Goal: Task Accomplishment & Management: Use online tool/utility

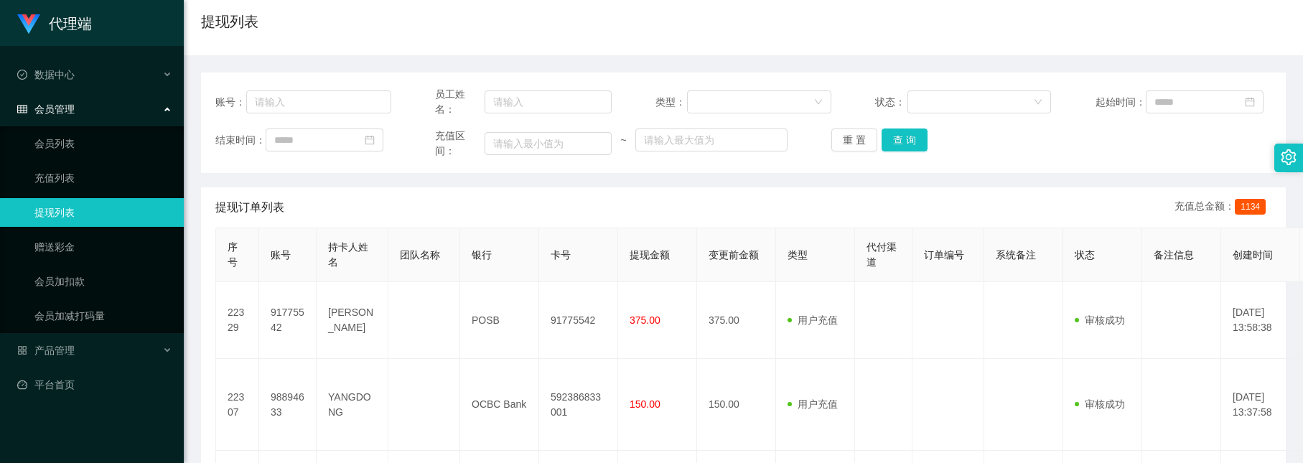
scroll to position [15, 0]
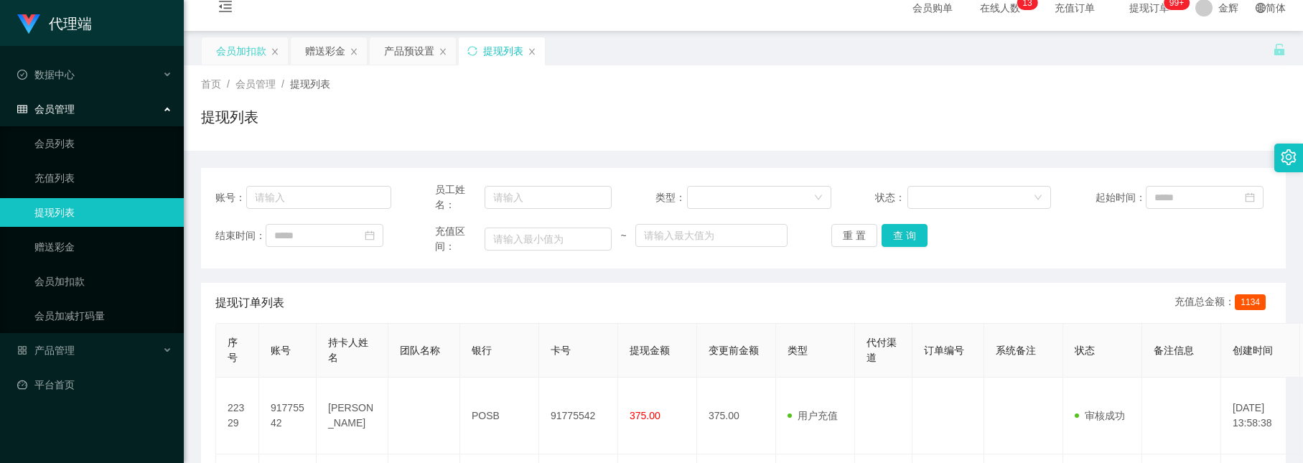
click at [244, 52] on div "会员加扣款" at bounding box center [241, 50] width 50 height 27
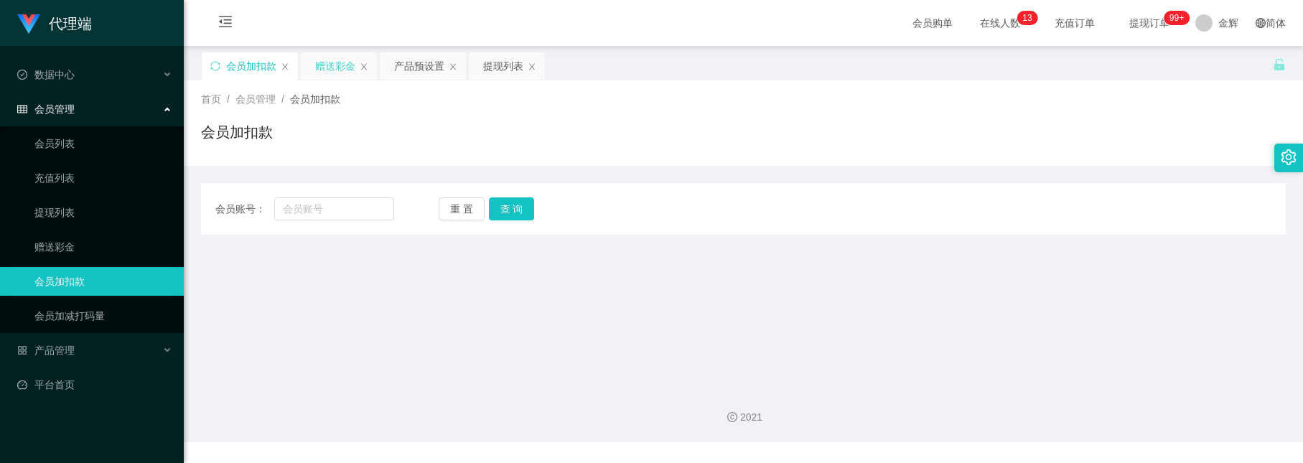
click at [315, 57] on div "赠送彩金" at bounding box center [335, 65] width 40 height 27
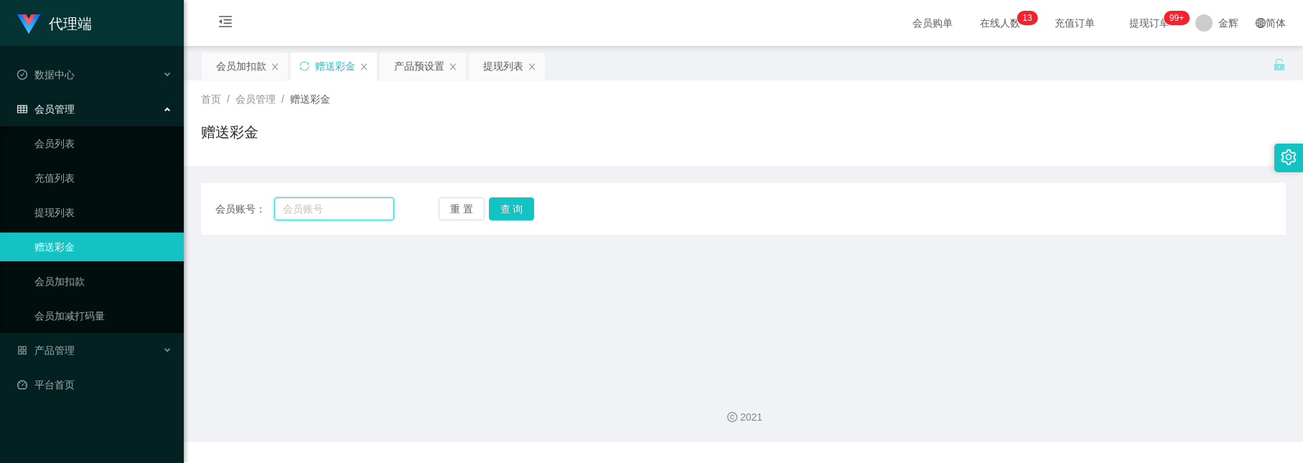
click at [363, 209] on input "text" at bounding box center [333, 208] width 119 height 23
paste input "2301"
type input "2301"
click at [506, 201] on button "查 询" at bounding box center [512, 208] width 46 height 23
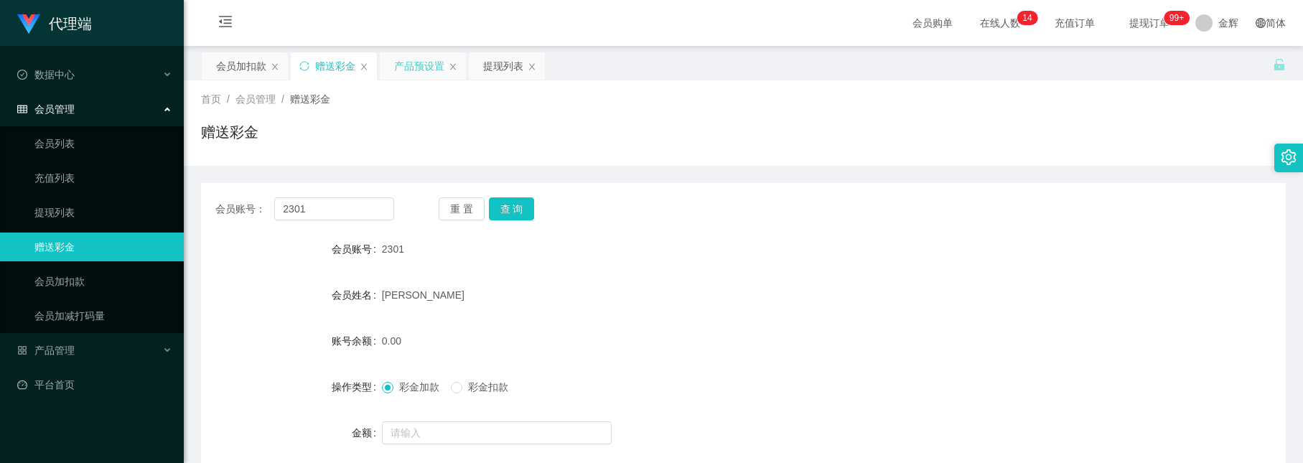
click at [404, 62] on div "产品预设置" at bounding box center [419, 65] width 50 height 27
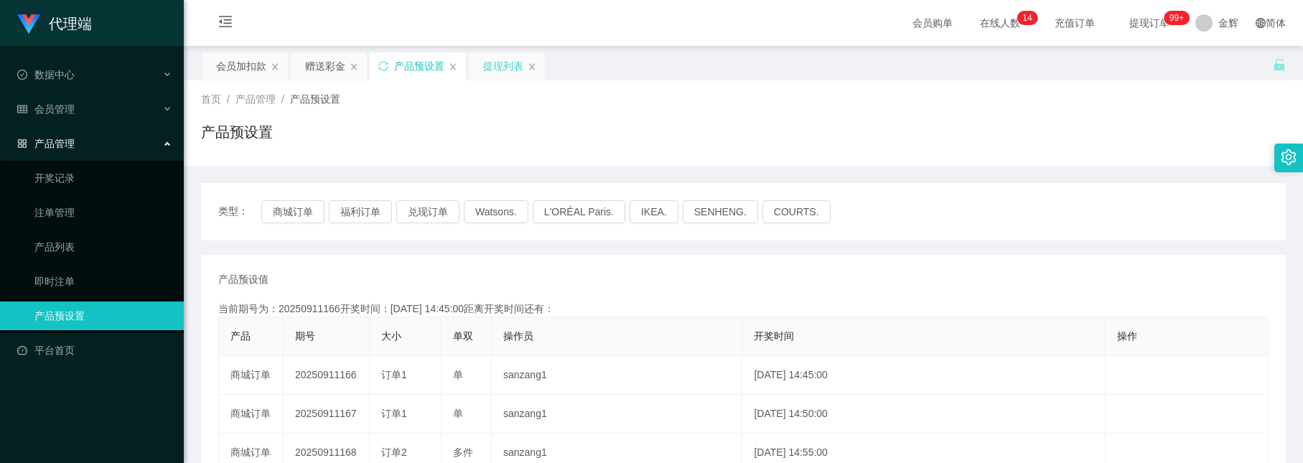
click at [505, 75] on div "提现列表" at bounding box center [503, 65] width 40 height 27
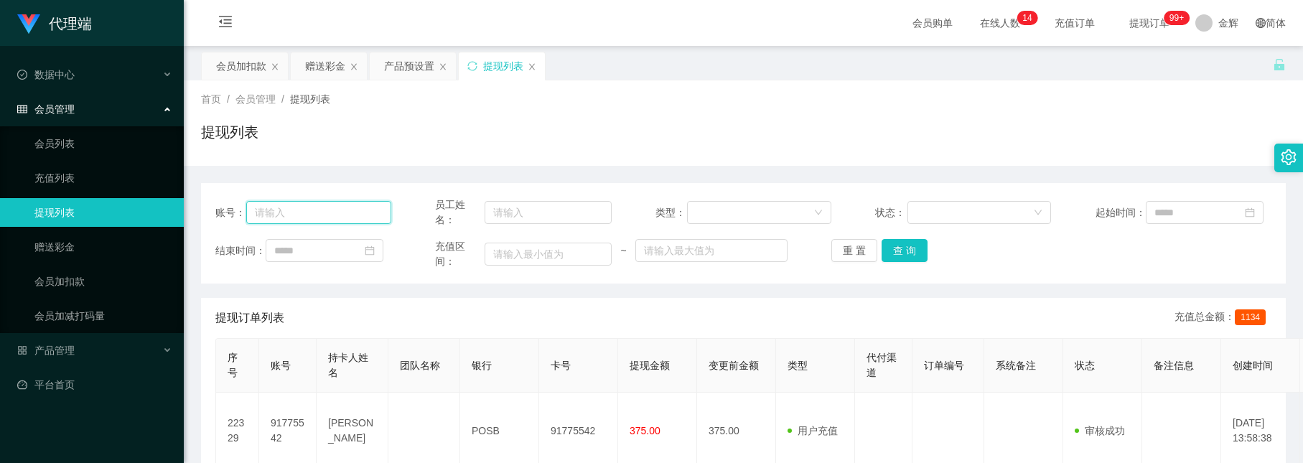
click at [345, 218] on input "text" at bounding box center [318, 212] width 145 height 23
paste input "2301"
type input "2301"
click at [890, 243] on button "查 询" at bounding box center [905, 250] width 46 height 23
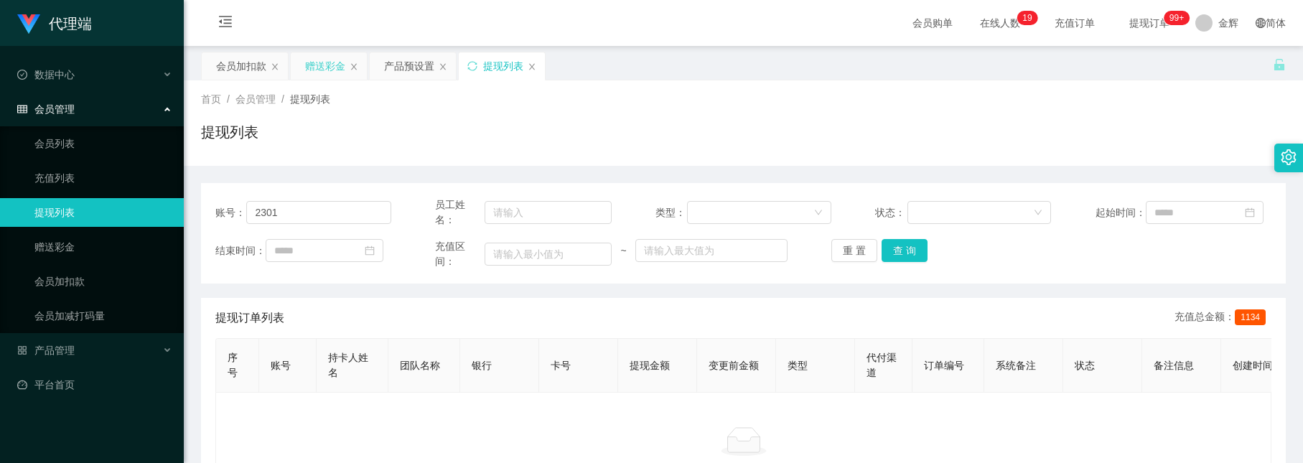
click at [308, 58] on div "赠送彩金" at bounding box center [325, 65] width 40 height 27
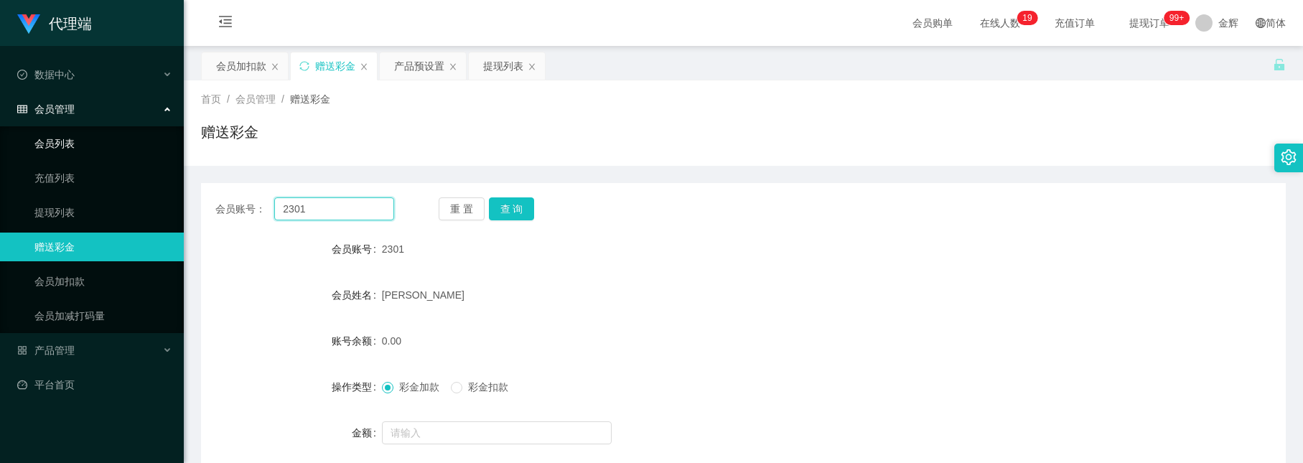
drag, startPoint x: 321, startPoint y: 203, endPoint x: 126, endPoint y: 143, distance: 204.4
click at [127, 143] on section "代理端 数据中心 会员管理 会员列表 充值列表 提现列表 赠送彩金 会员加扣款 会员加减打码量 产品管理 开奖记录 注单管理 产品列表 即时注单 产品预设置 …" at bounding box center [651, 296] width 1303 height 592
paste input "Dadidadu"
type input "Dadidadu"
click at [500, 211] on button "查 询" at bounding box center [512, 208] width 46 height 23
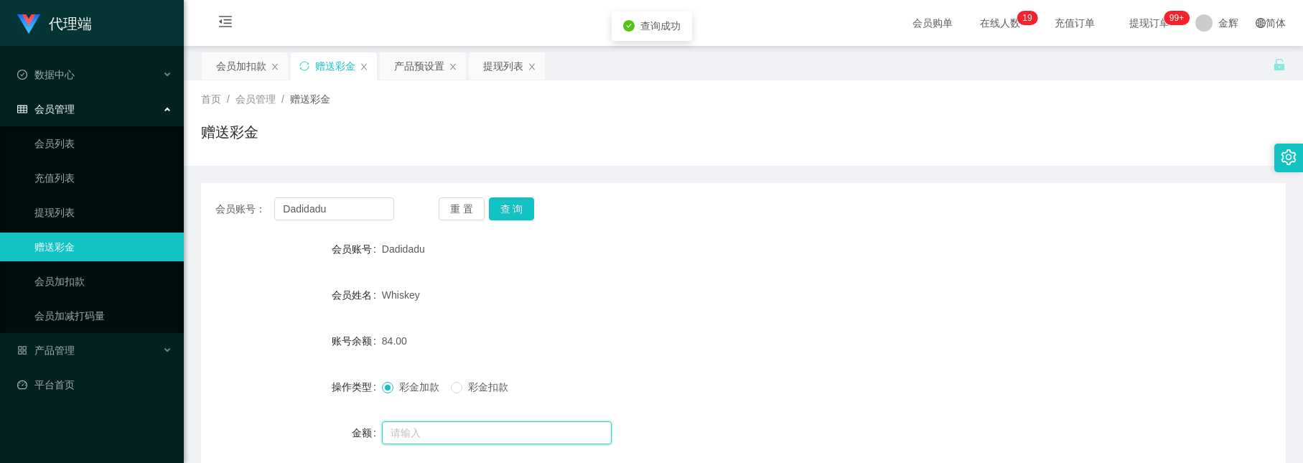
click at [433, 429] on input "text" at bounding box center [497, 432] width 230 height 23
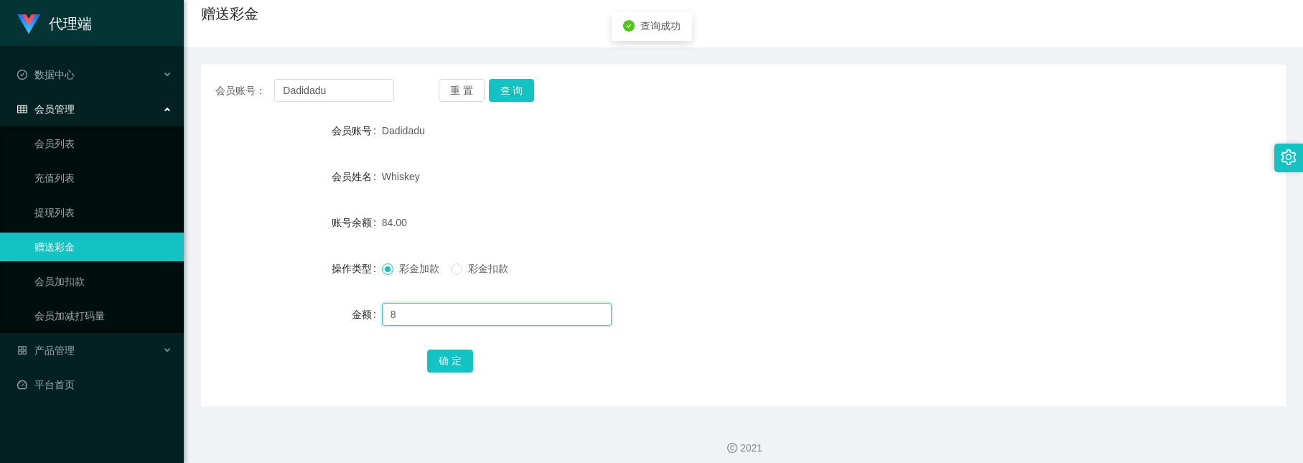
scroll to position [129, 0]
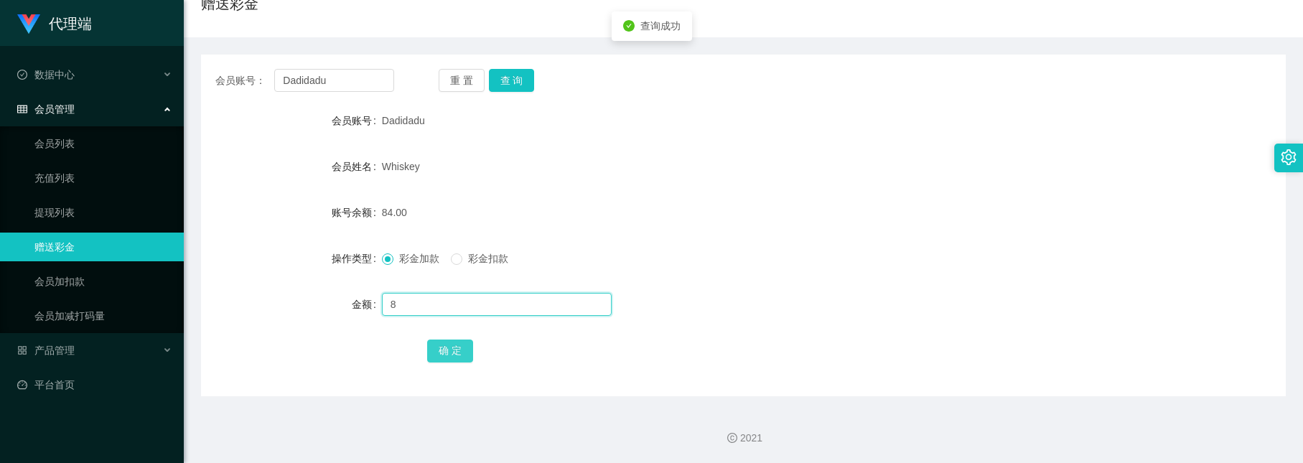
type input "8"
click at [435, 343] on button "确 定" at bounding box center [450, 351] width 46 height 23
drag, startPoint x: 339, startPoint y: 82, endPoint x: -409, endPoint y: -92, distance: 767.4
click at [0, 0] on html "代理端 数据中心 会员管理 会员列表 充值列表 提现列表 赠送彩金 会员加扣款 会员加减打码量 产品管理 开奖记录 注单管理 产品列表 即时注单 产品预设置 …" at bounding box center [651, 231] width 1303 height 463
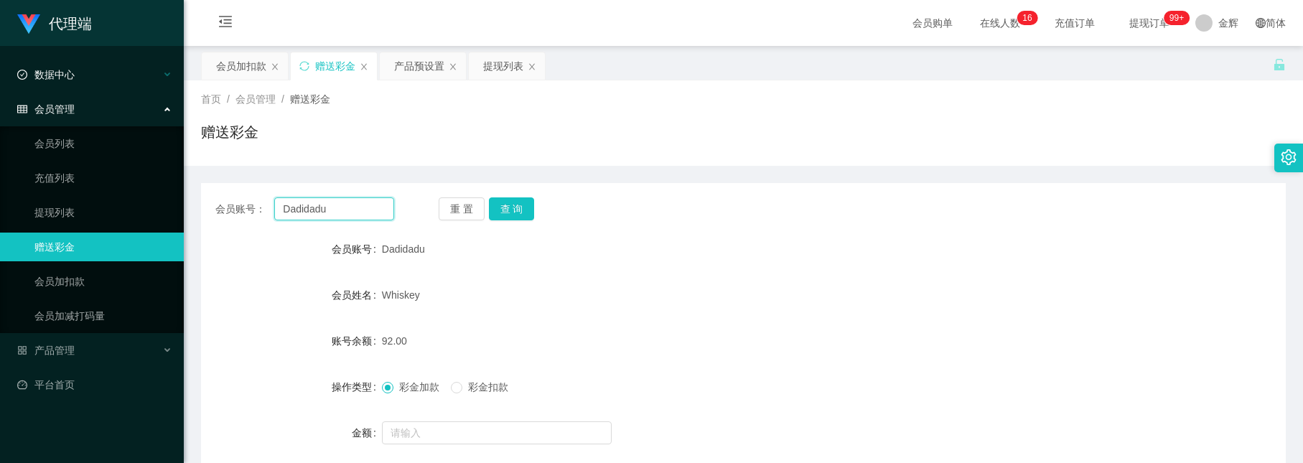
paste input "2301"
type input "2301"
click at [523, 214] on button "查 询" at bounding box center [512, 208] width 46 height 23
click at [522, 215] on button "查 询" at bounding box center [512, 208] width 46 height 23
click at [519, 208] on button "查 询" at bounding box center [512, 208] width 46 height 23
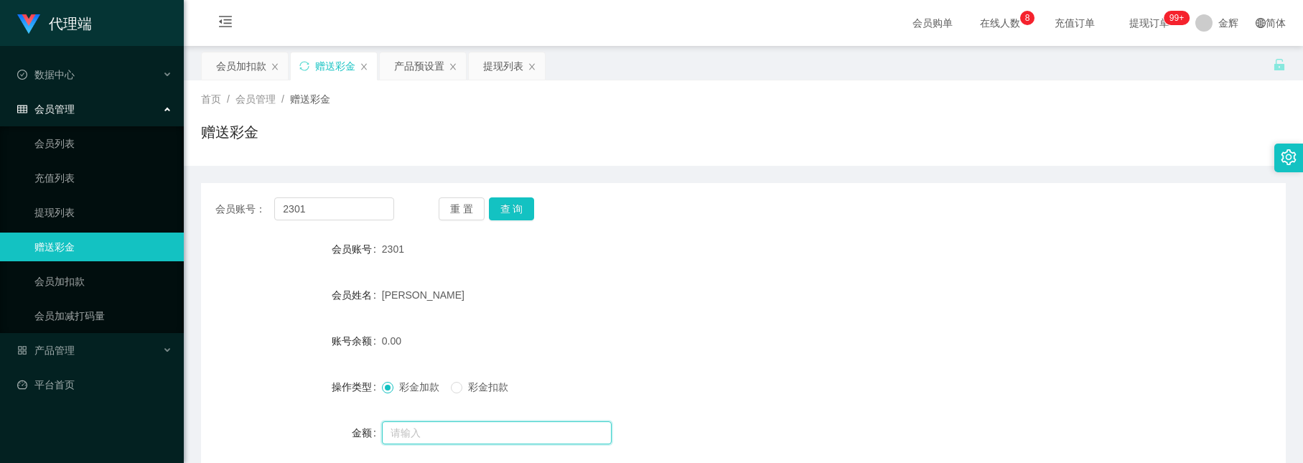
click at [418, 433] on input "text" at bounding box center [497, 432] width 230 height 23
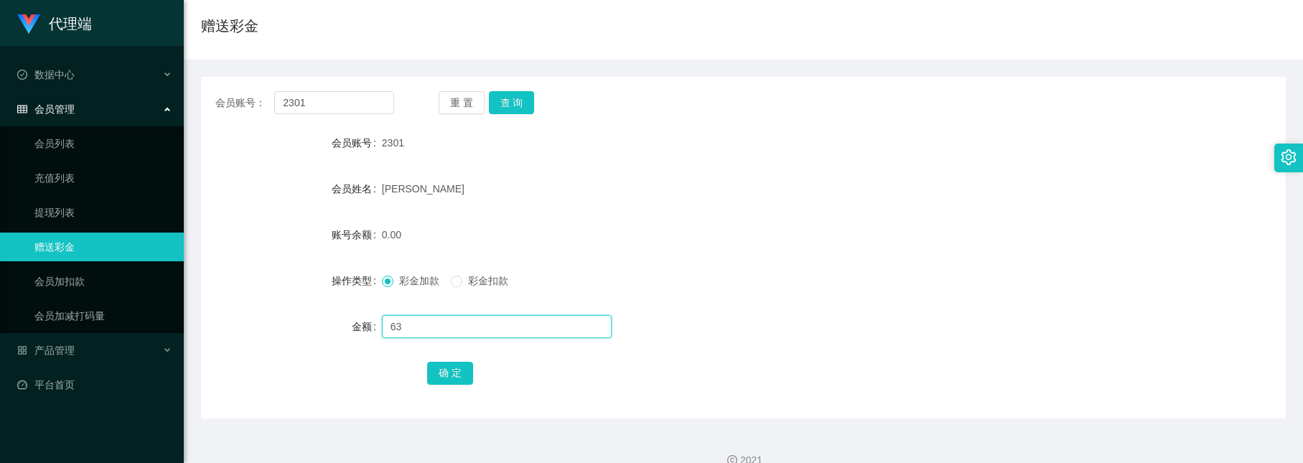
scroll to position [108, 0]
type input "63"
click at [448, 373] on button "确 定" at bounding box center [450, 371] width 46 height 23
click at [526, 99] on button "查 询" at bounding box center [512, 101] width 46 height 23
click at [522, 159] on form "会员账号 2301 会员姓名 [PERSON_NAME] 账号余额 0.00 操作类型 彩金加款 彩金扣款 金额 确 定" at bounding box center [743, 256] width 1085 height 258
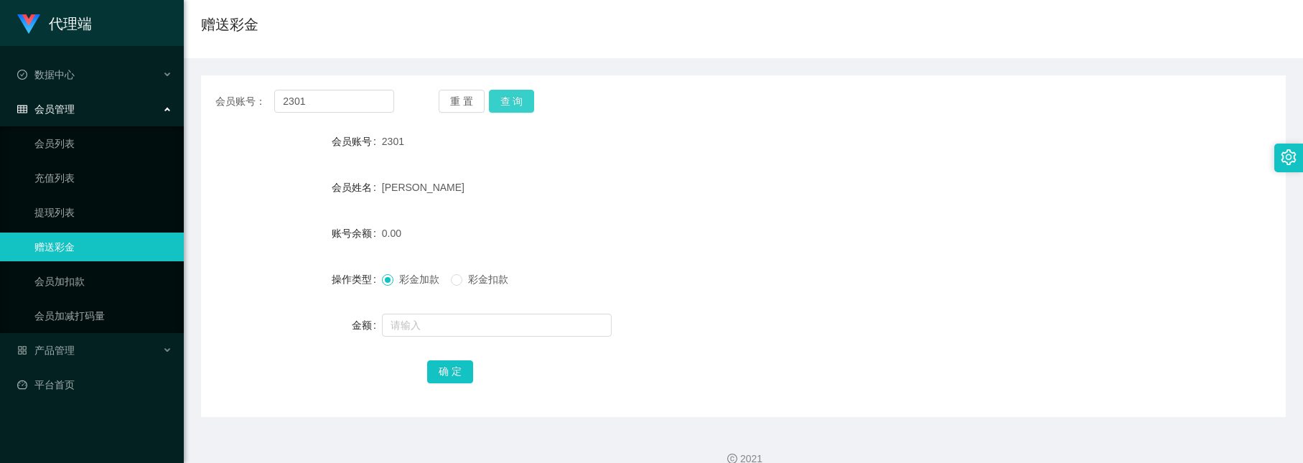
click at [510, 97] on button "查 询" at bounding box center [512, 101] width 46 height 23
click at [562, 289] on div "彩金加款 彩金扣款" at bounding box center [698, 279] width 633 height 29
click at [508, 102] on button "查 询" at bounding box center [512, 101] width 46 height 23
